Goal: Download file/media

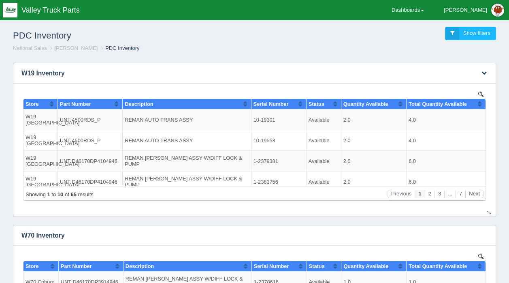
click at [480, 94] on img at bounding box center [480, 93] width 5 height 5
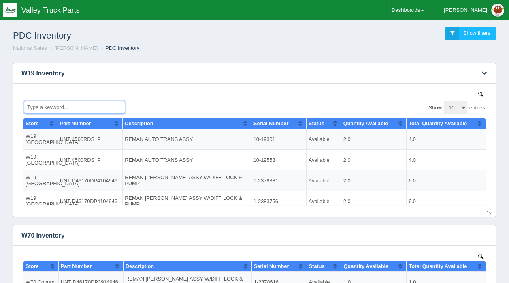
click at [34, 108] on input "Type a keyword..." at bounding box center [74, 106] width 101 height 13
type input "a"
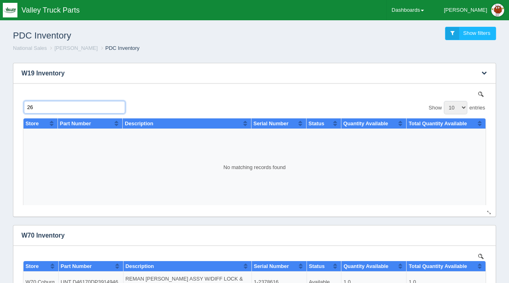
type input "2"
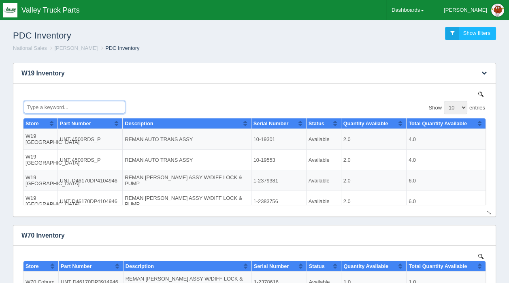
click at [60, 105] on input "Type a keyword..." at bounding box center [74, 106] width 101 height 13
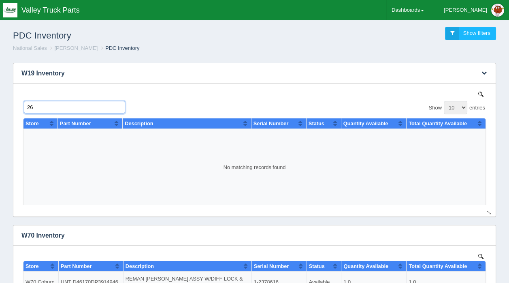
type input "2"
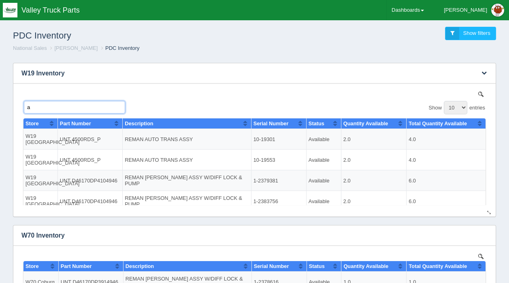
type input "at"
click at [117, 106] on input "at" at bounding box center [74, 106] width 101 height 13
click at [60, 106] on input "Type a keyword..." at bounding box center [74, 106] width 101 height 13
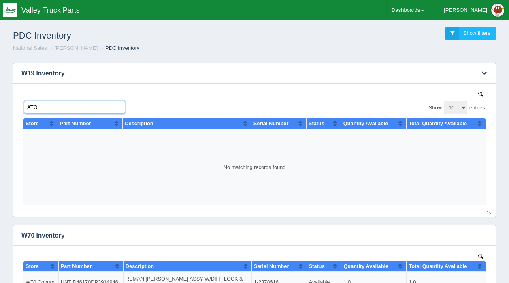
click at [60, 104] on input "ATO" at bounding box center [74, 106] width 101 height 13
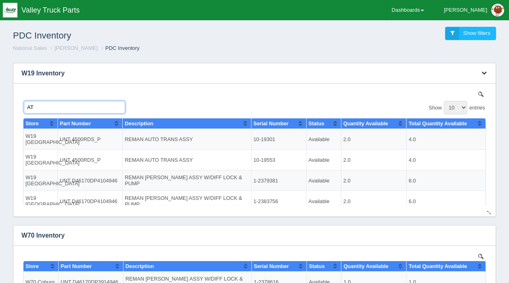
type input "A"
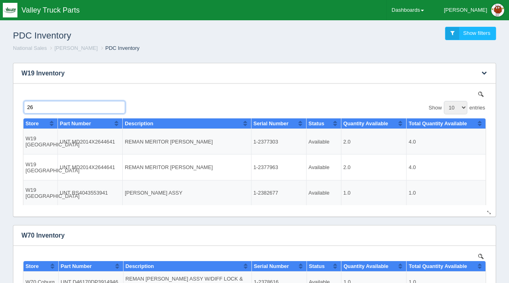
type input "2"
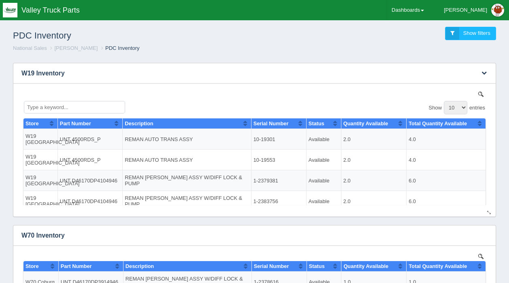
click at [478, 93] on img at bounding box center [480, 93] width 5 height 5
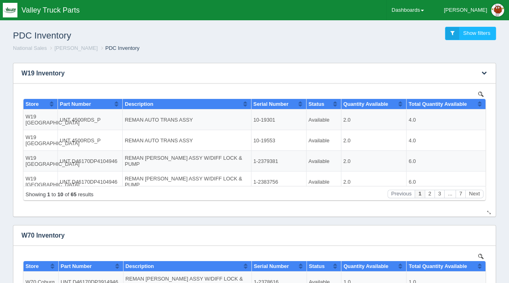
click at [481, 92] on img at bounding box center [480, 93] width 5 height 5
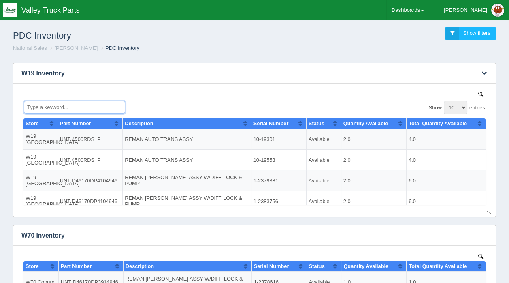
click at [46, 108] on input "Type a keyword..." at bounding box center [74, 106] width 101 height 13
type input "a"
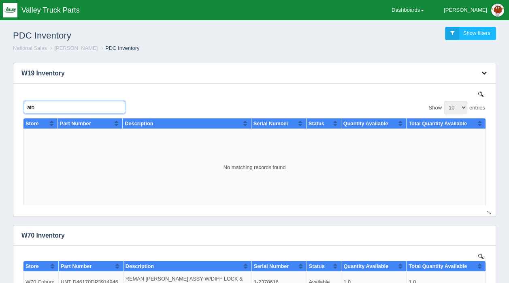
type input "ato"
click at [483, 73] on icon "button" at bounding box center [483, 72] width 5 height 5
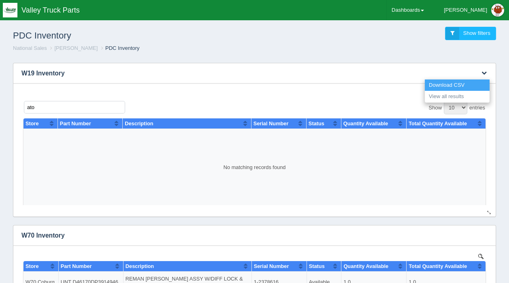
click at [455, 83] on link "Download CSV" at bounding box center [457, 85] width 65 height 12
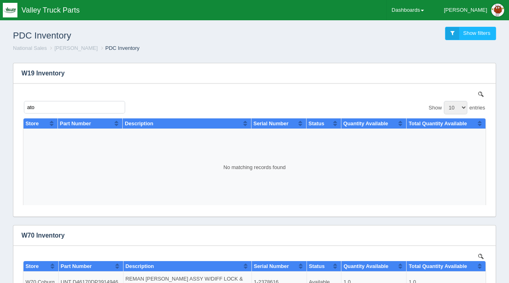
click at [245, 51] on ol "National Sales Kyle Forster PDC Inventory" at bounding box center [254, 49] width 496 height 8
click at [478, 94] on img at bounding box center [480, 93] width 5 height 5
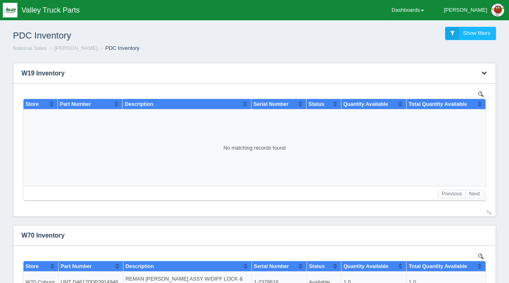
click at [483, 72] on icon "button" at bounding box center [483, 72] width 5 height 5
click at [419, 72] on h3 "W19 Inventory" at bounding box center [241, 73] width 457 height 20
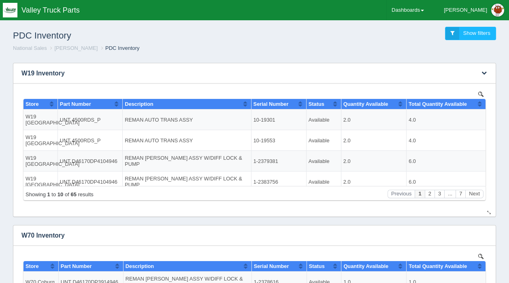
click at [478, 93] on img at bounding box center [480, 93] width 5 height 5
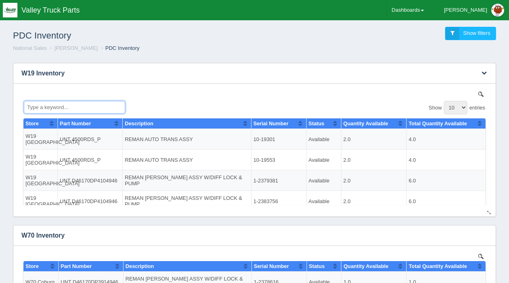
click at [100, 106] on input "Type a keyword..." at bounding box center [74, 106] width 101 height 13
type input "A"
click at [262, 36] on div "PDC Inventory Show filters" at bounding box center [254, 34] width 496 height 22
